Goal: Use online tool/utility

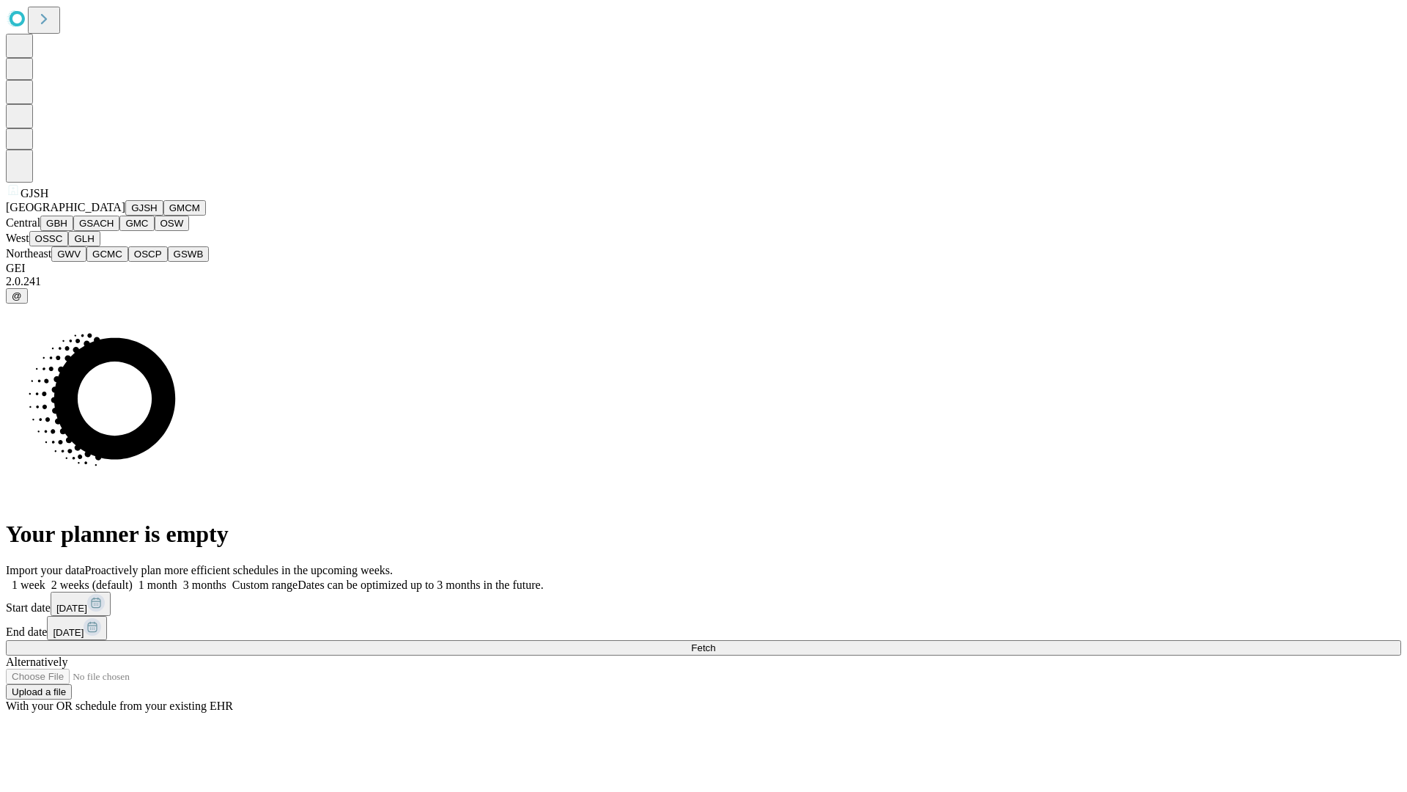
click at [125, 215] on button "GJSH" at bounding box center [144, 207] width 38 height 15
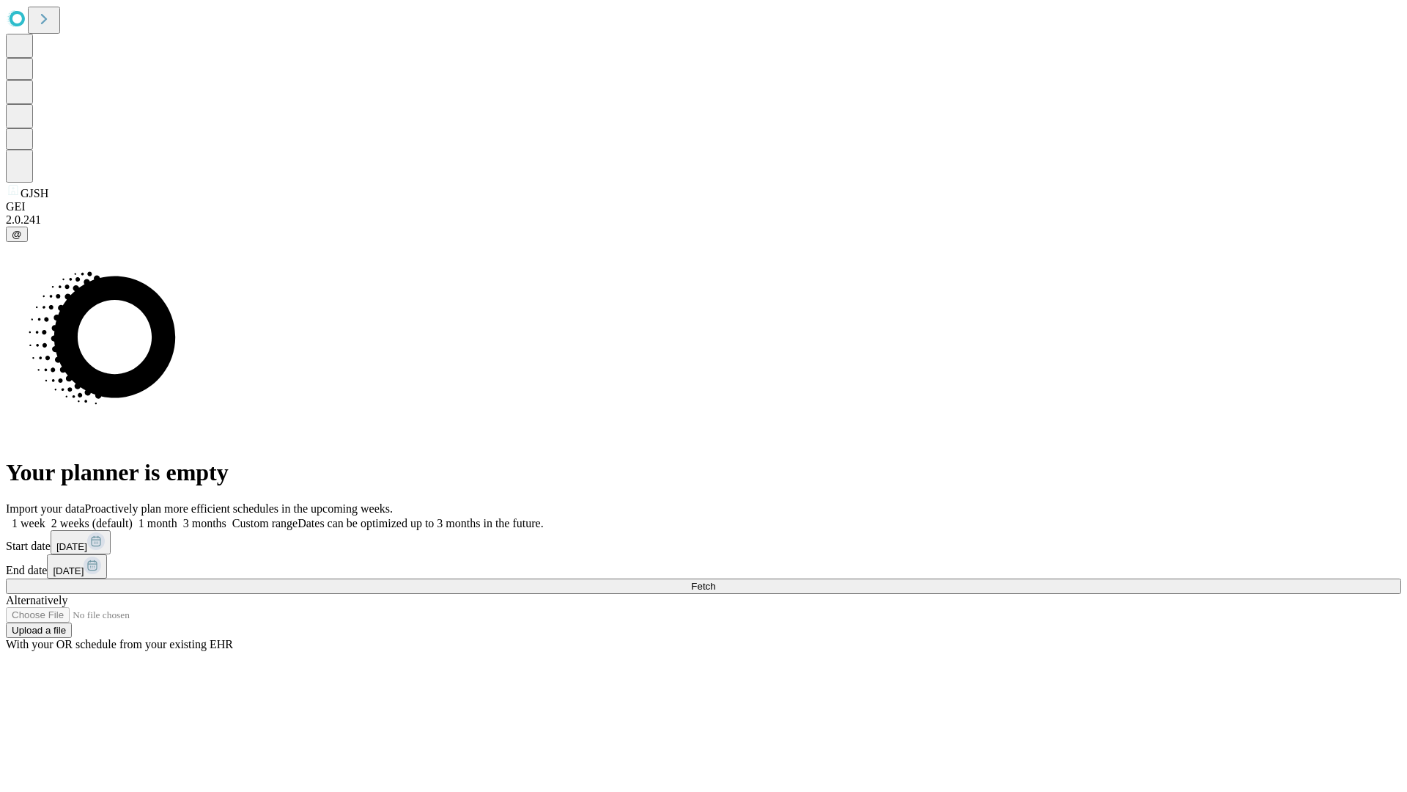
click at [45, 517] on label "1 week" at bounding box center [26, 523] width 40 height 12
click at [715, 580] on span "Fetch" at bounding box center [703, 585] width 24 height 11
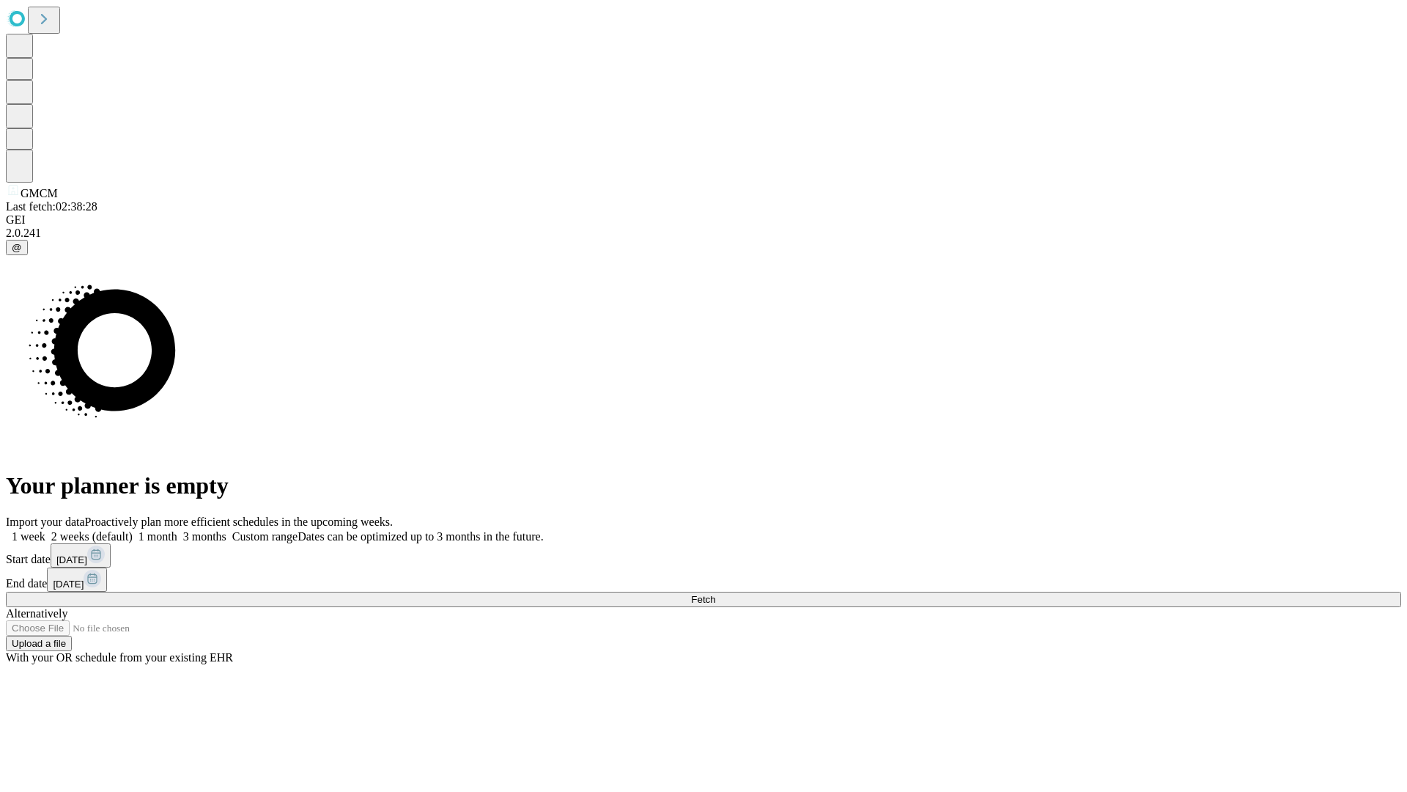
click at [45, 530] on label "1 week" at bounding box center [26, 536] width 40 height 12
click at [715, 594] on span "Fetch" at bounding box center [703, 599] width 24 height 11
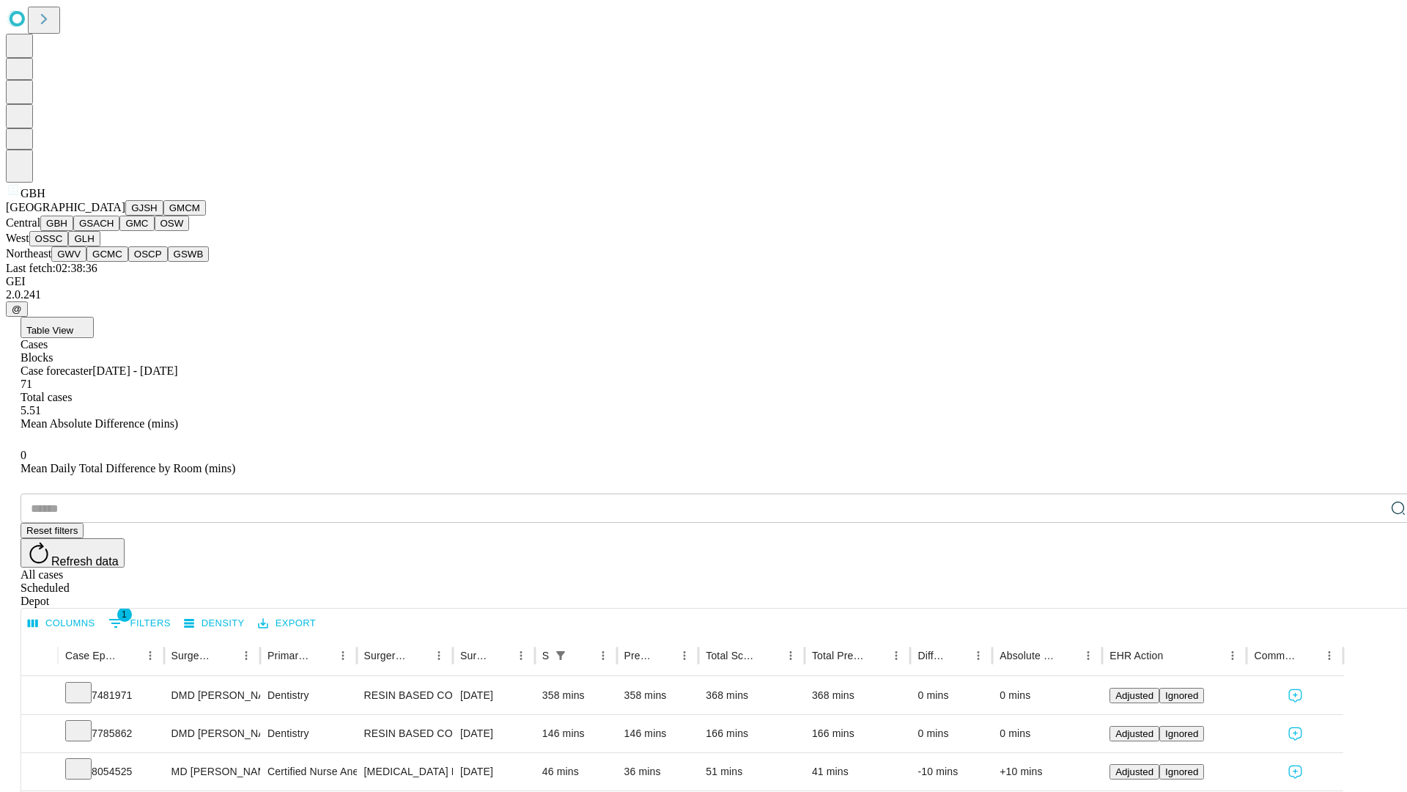
click at [114, 231] on button "GSACH" at bounding box center [96, 222] width 46 height 15
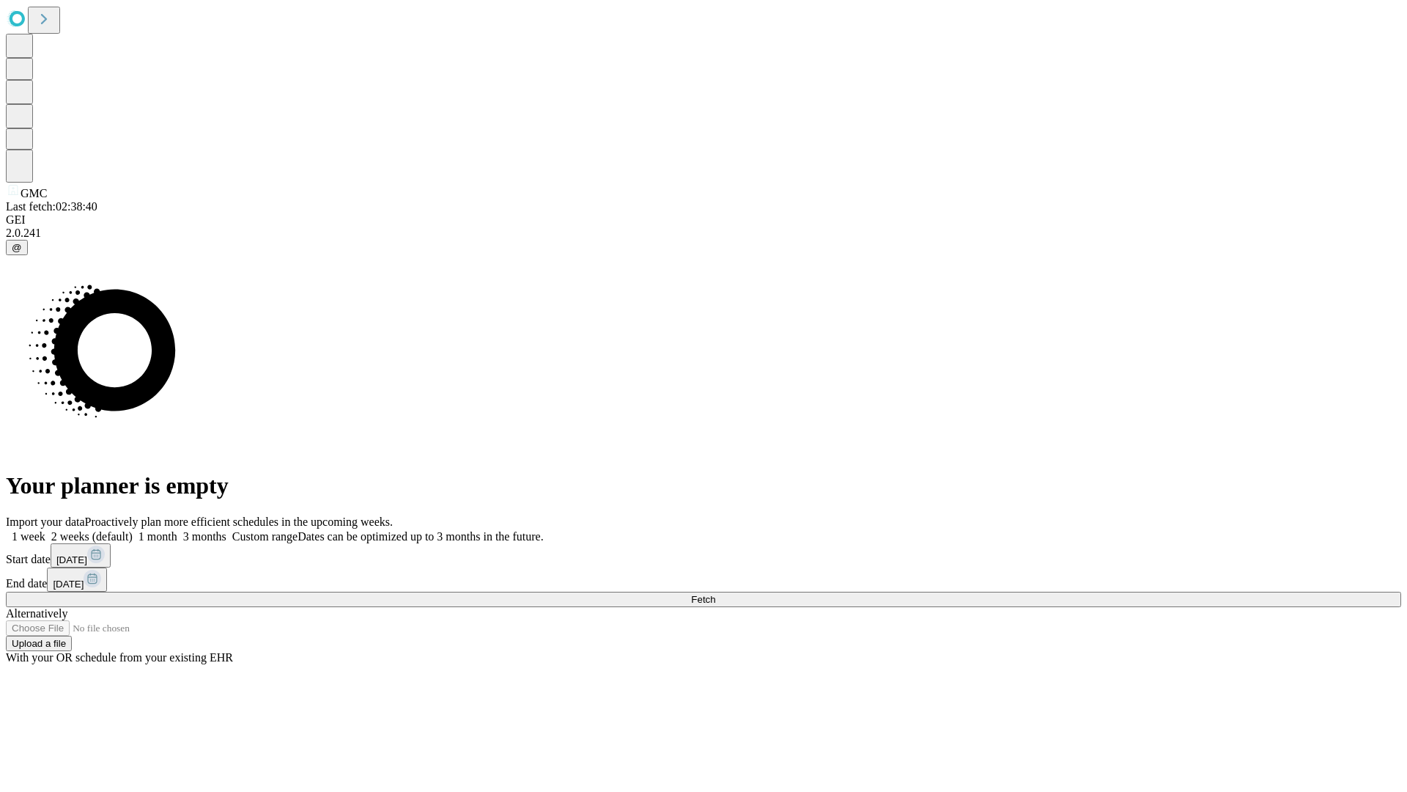
click at [45, 530] on label "1 week" at bounding box center [26, 536] width 40 height 12
click at [715, 594] on span "Fetch" at bounding box center [703, 599] width 24 height 11
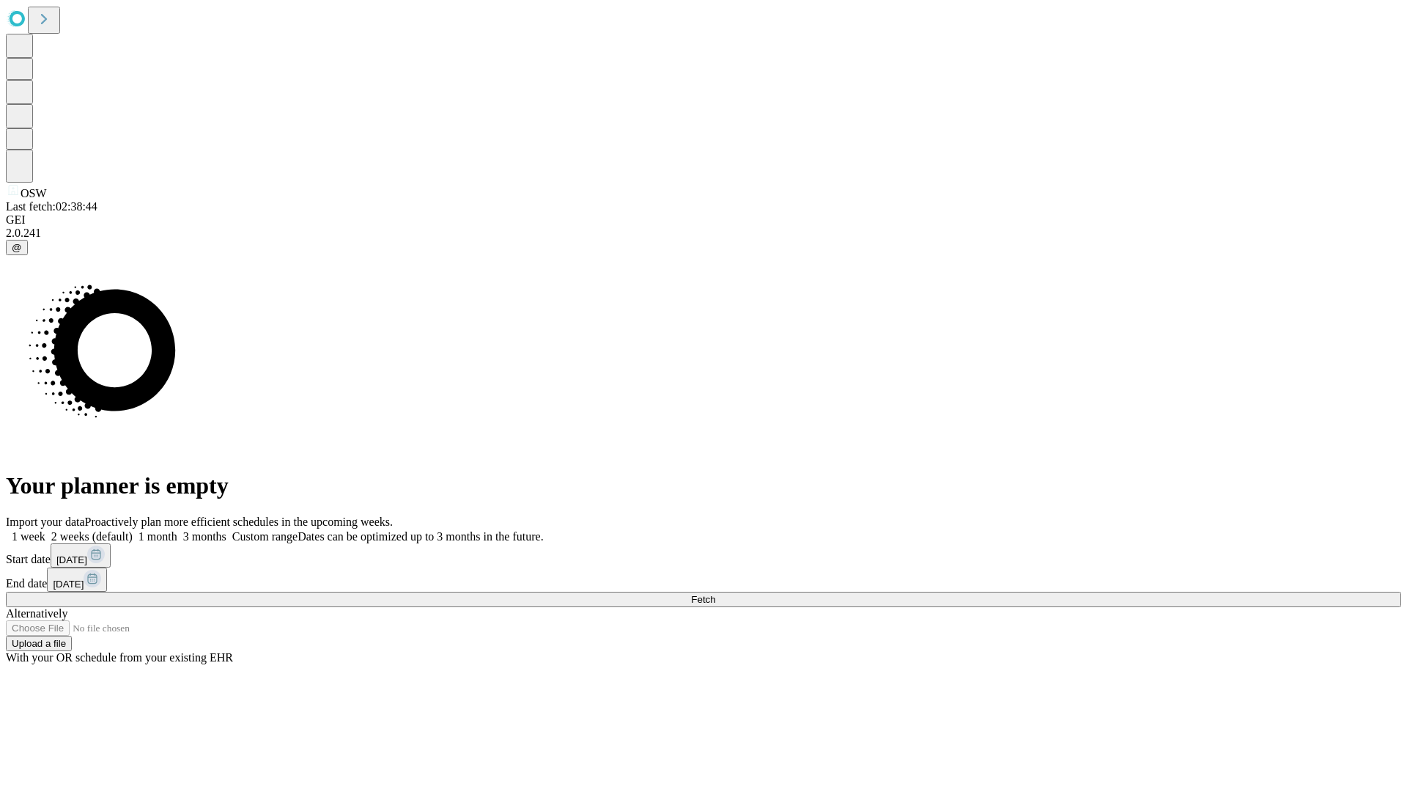
click at [45, 530] on label "1 week" at bounding box center [26, 536] width 40 height 12
click at [715, 594] on span "Fetch" at bounding box center [703, 599] width 24 height 11
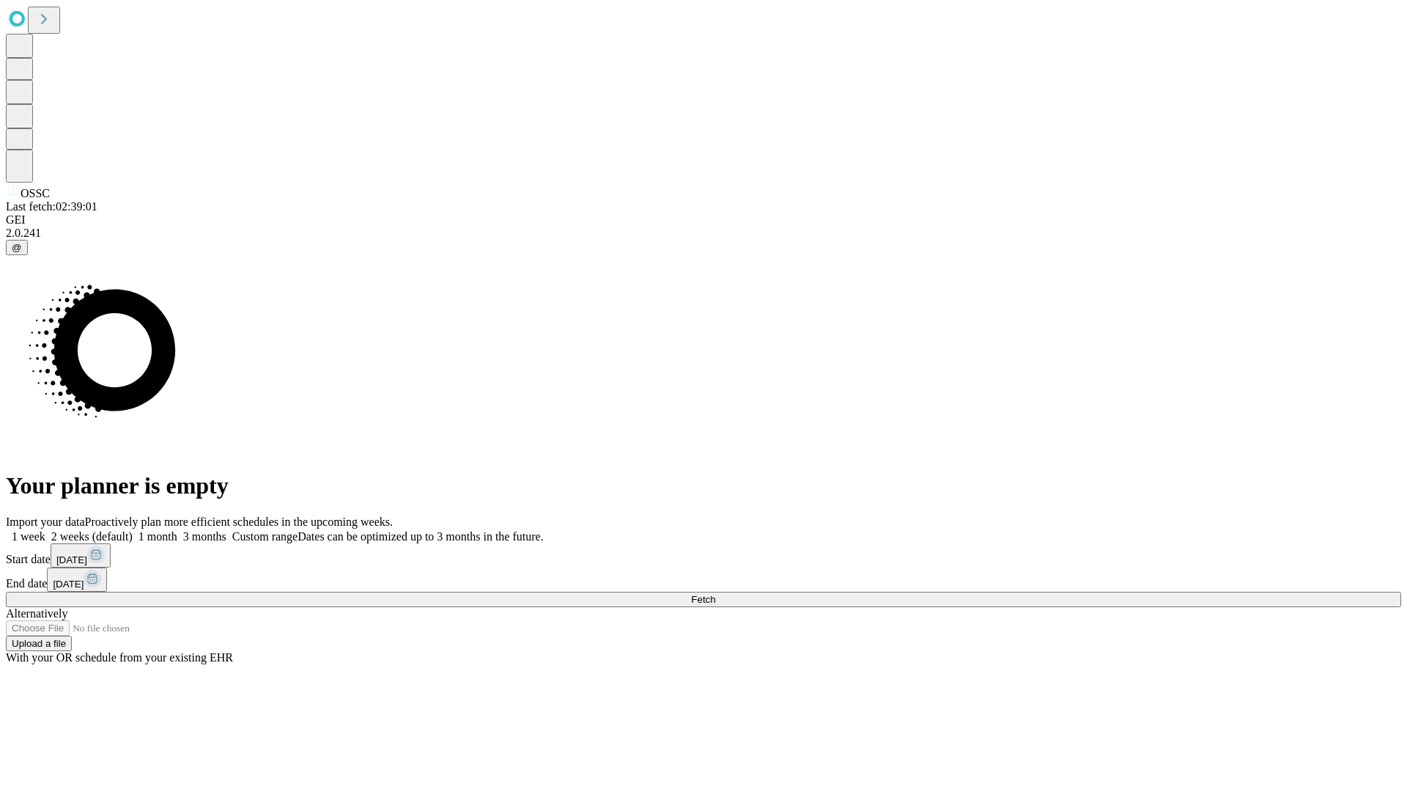
click at [715, 594] on span "Fetch" at bounding box center [703, 599] width 24 height 11
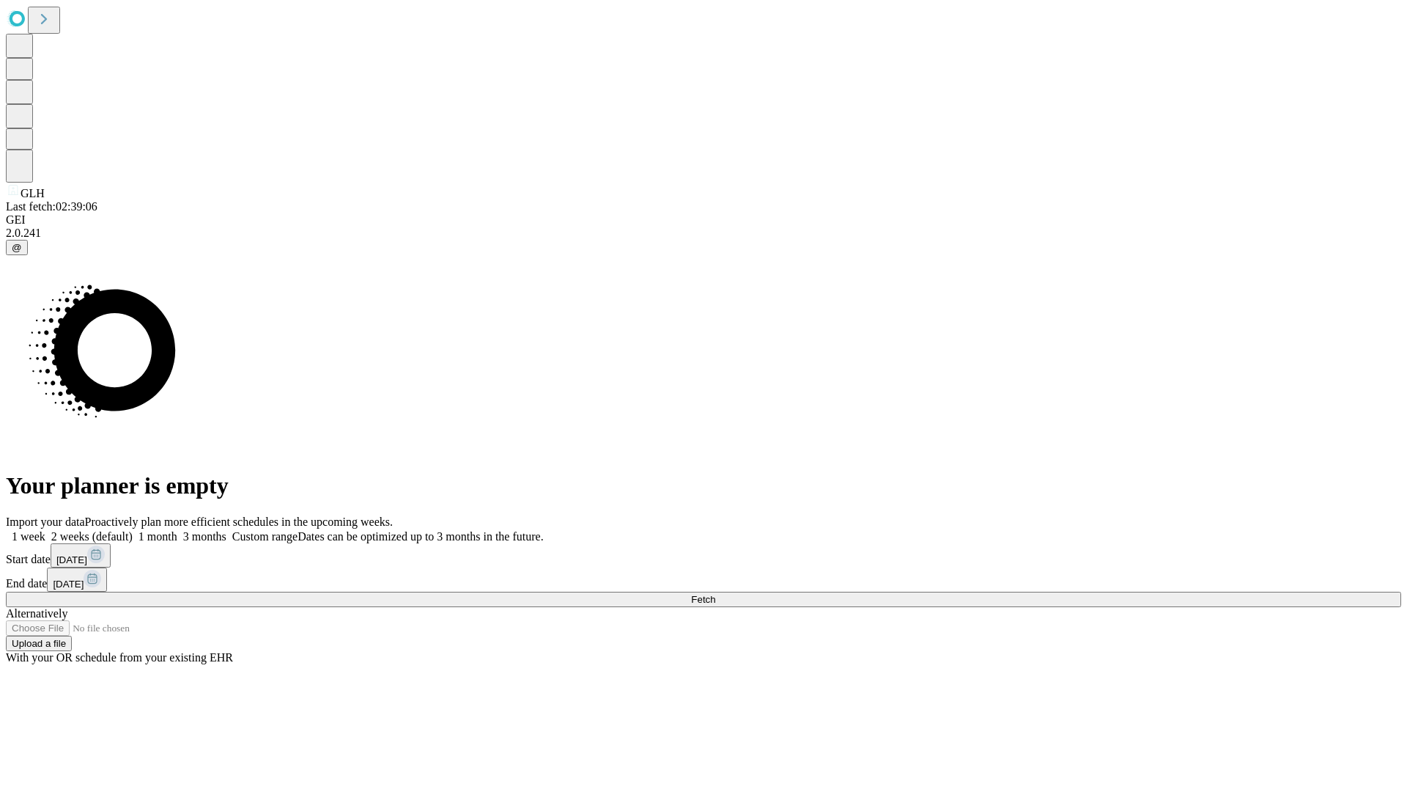
click at [45, 530] on label "1 week" at bounding box center [26, 536] width 40 height 12
click at [715, 594] on span "Fetch" at bounding box center [703, 599] width 24 height 11
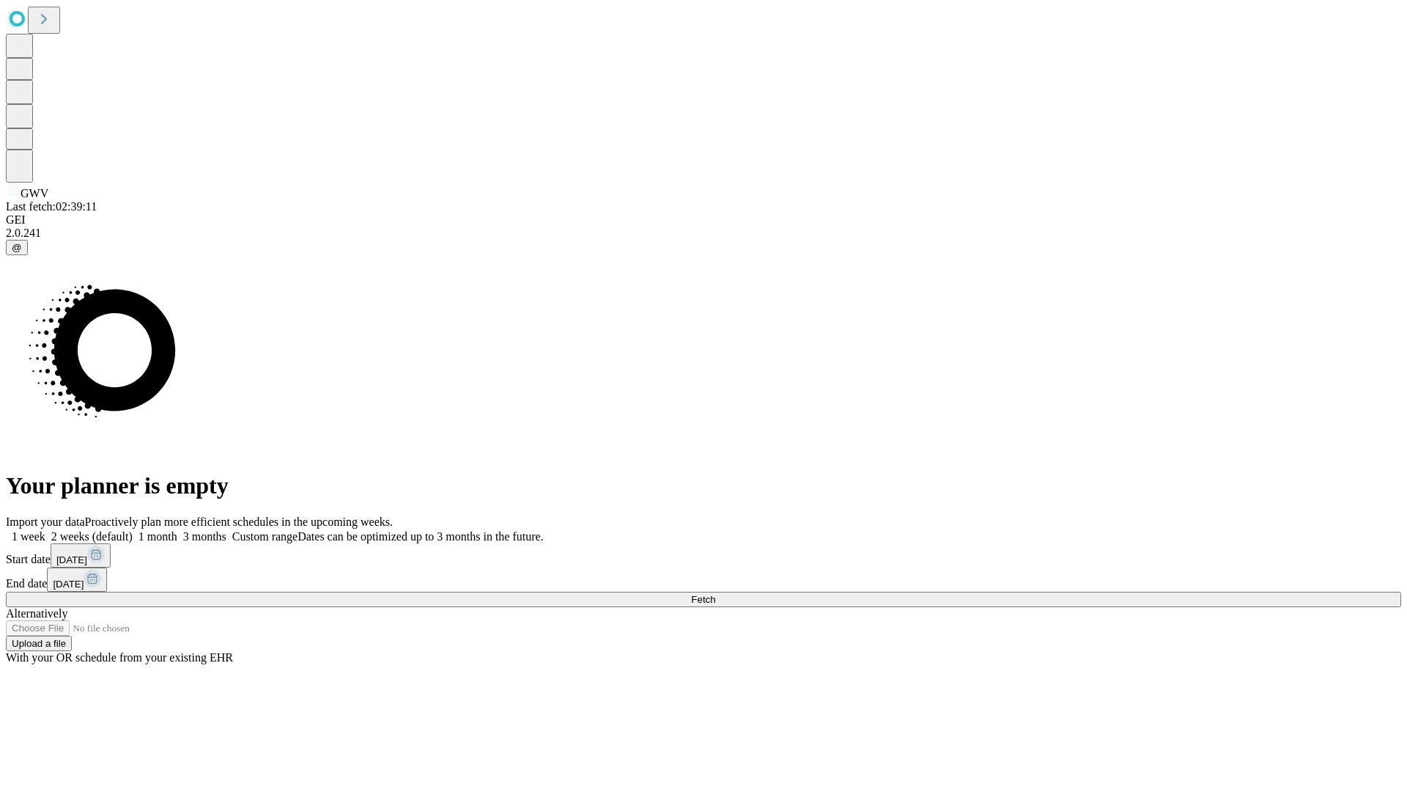
click at [715, 594] on span "Fetch" at bounding box center [703, 599] width 24 height 11
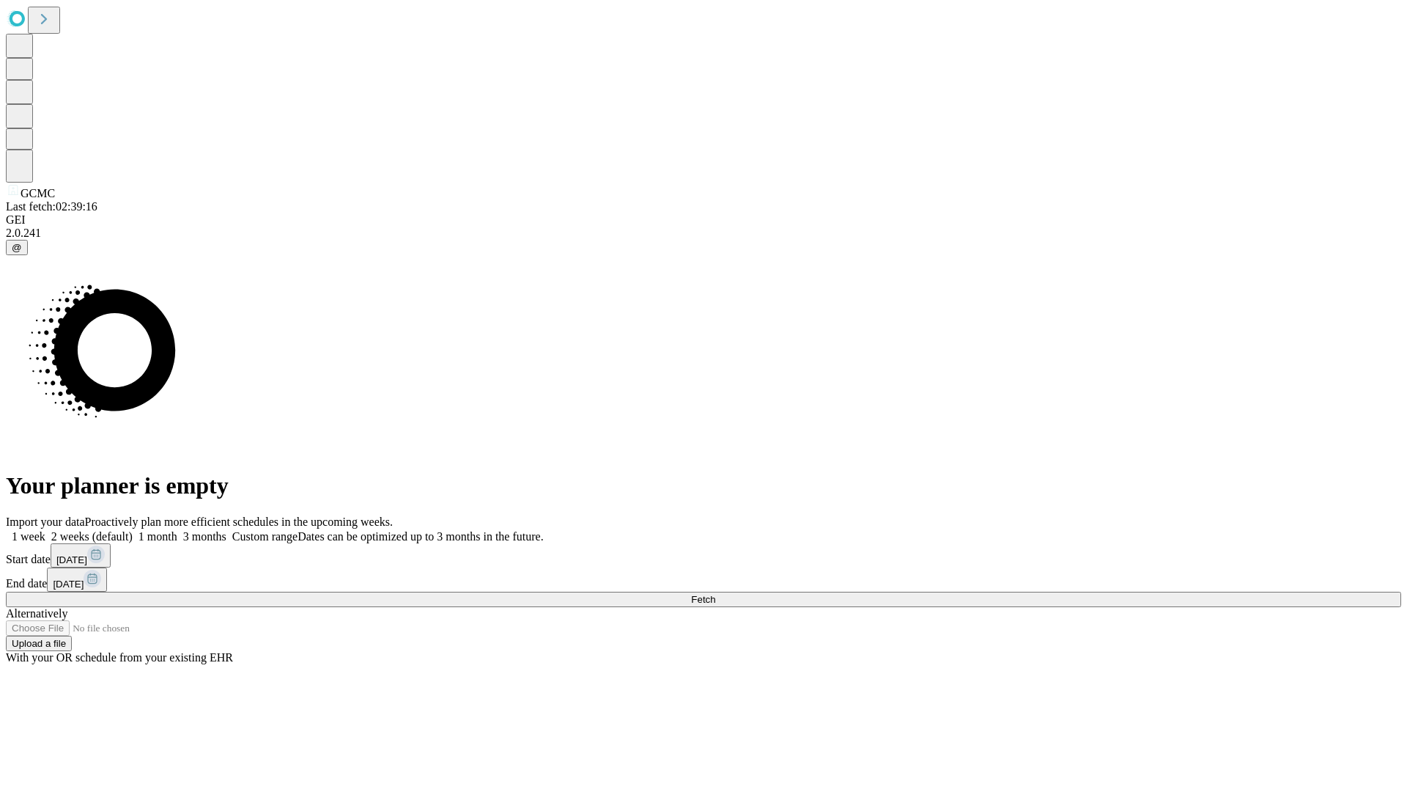
click at [45, 530] on label "1 week" at bounding box center [26, 536] width 40 height 12
click at [715, 594] on span "Fetch" at bounding box center [703, 599] width 24 height 11
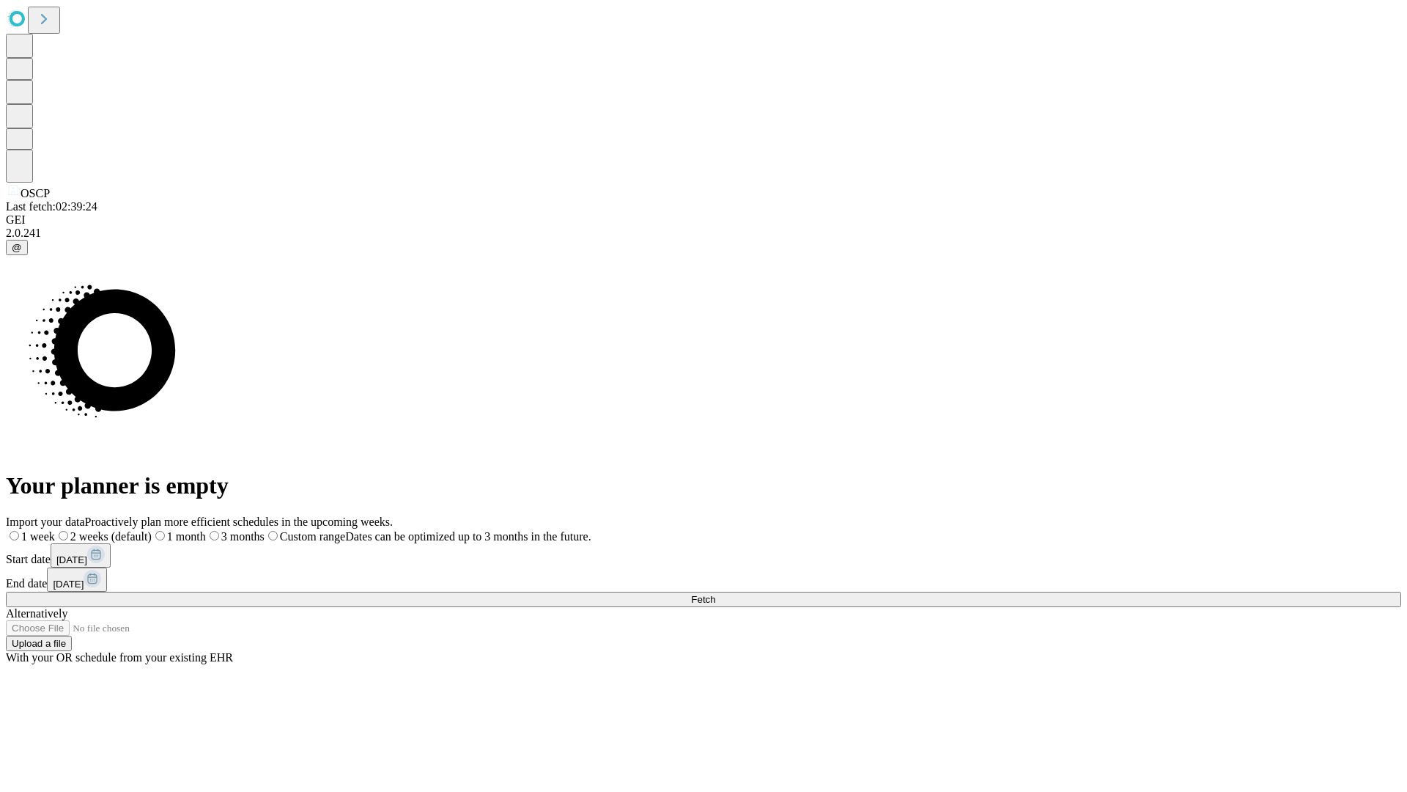
click at [55, 530] on label "1 week" at bounding box center [30, 536] width 49 height 12
click at [715, 594] on span "Fetch" at bounding box center [703, 599] width 24 height 11
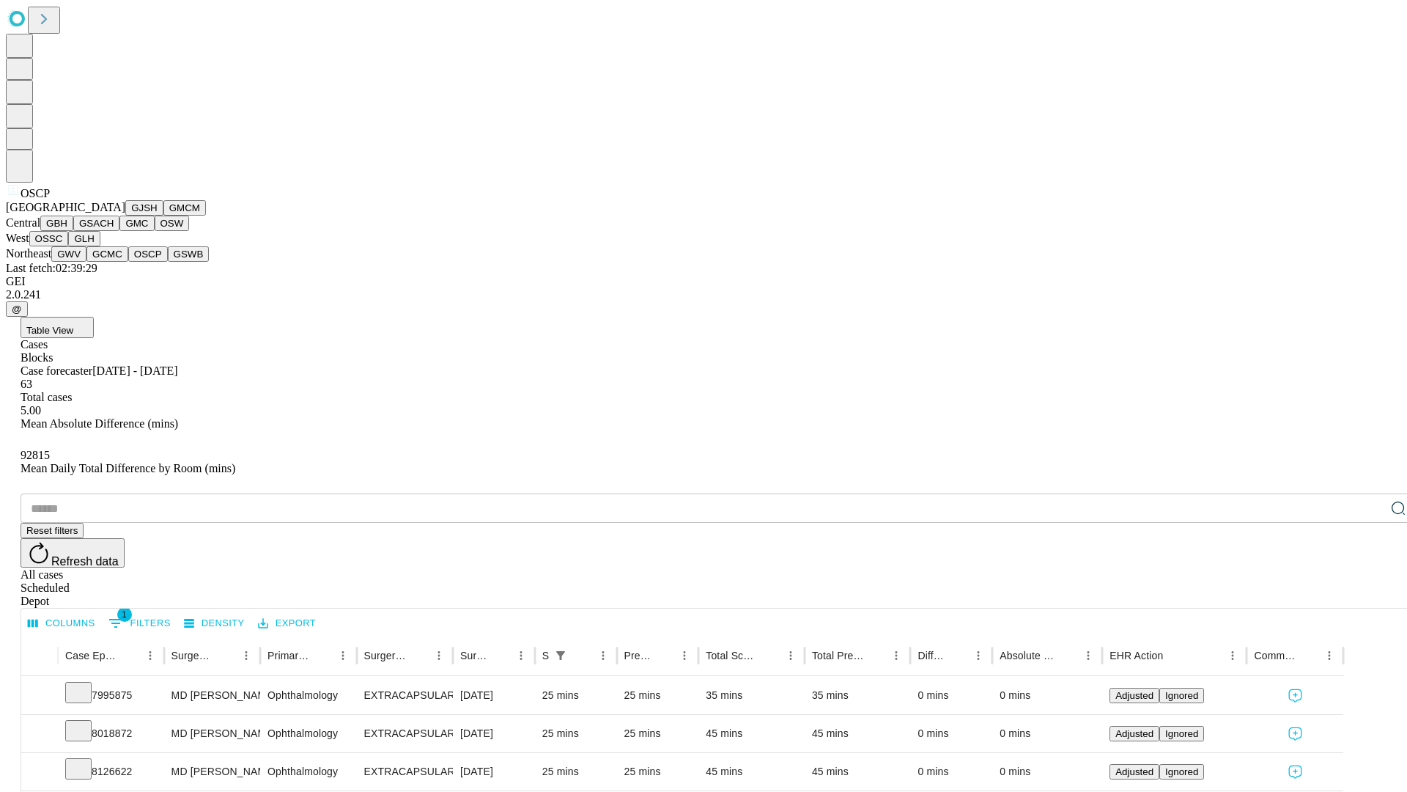
click at [168, 262] on button "GSWB" at bounding box center [189, 253] width 42 height 15
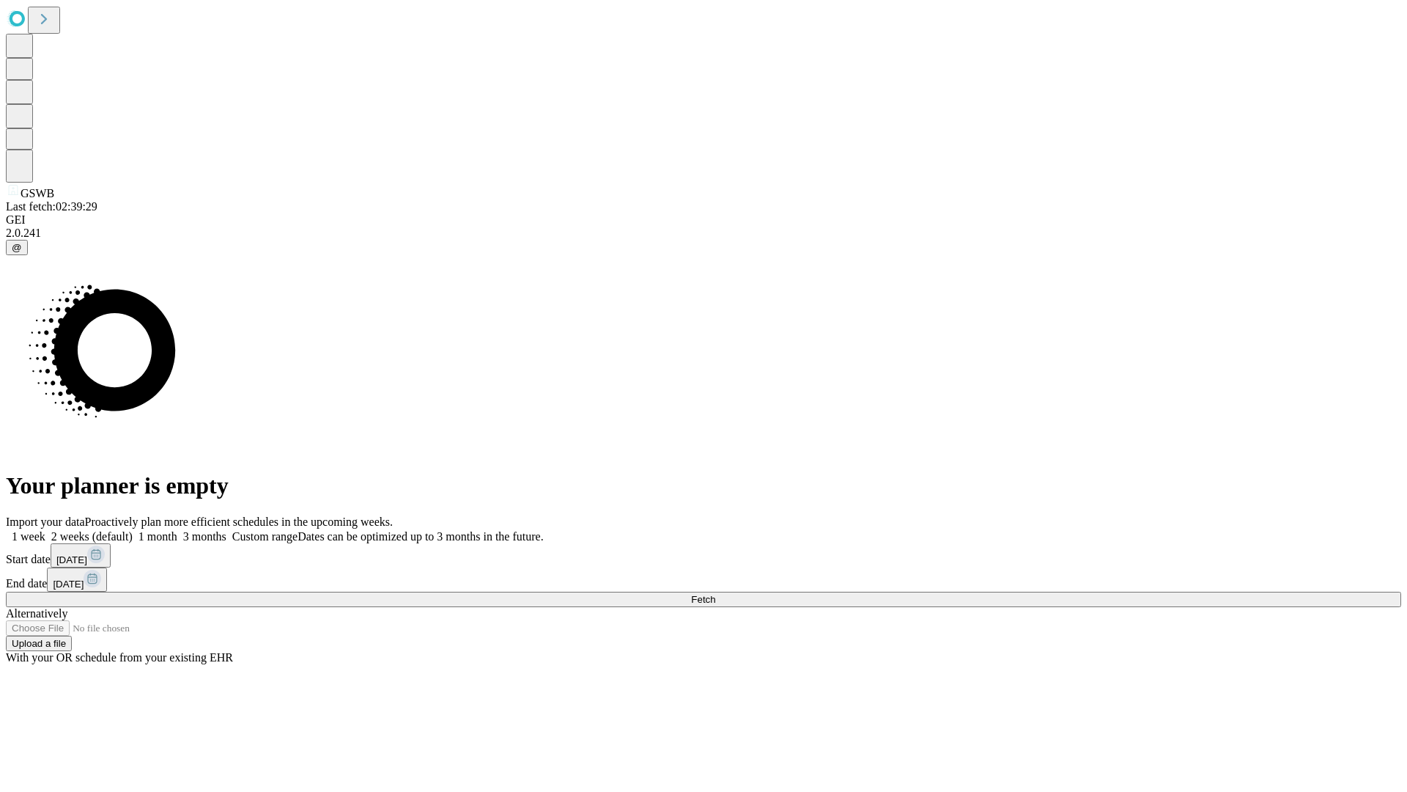
click at [715, 594] on span "Fetch" at bounding box center [703, 599] width 24 height 11
